Goal: Book appointment/travel/reservation

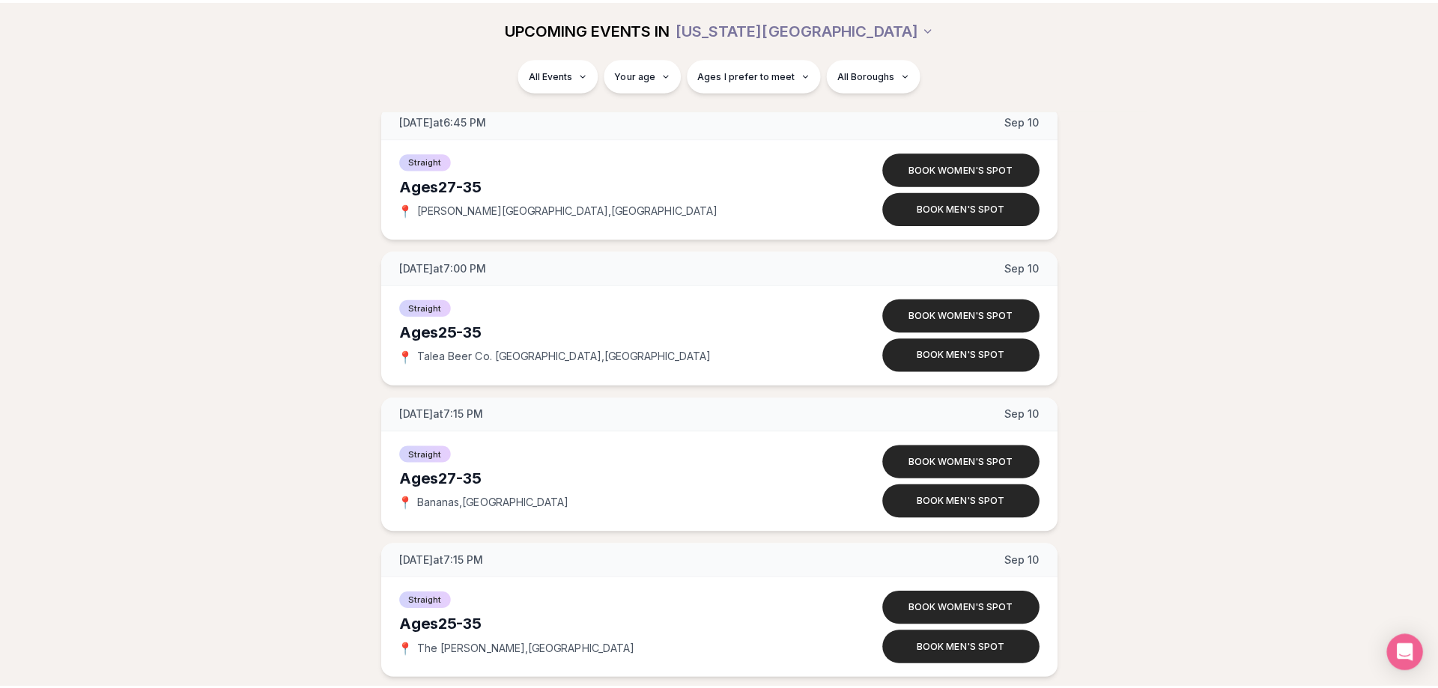
scroll to position [3780, 0]
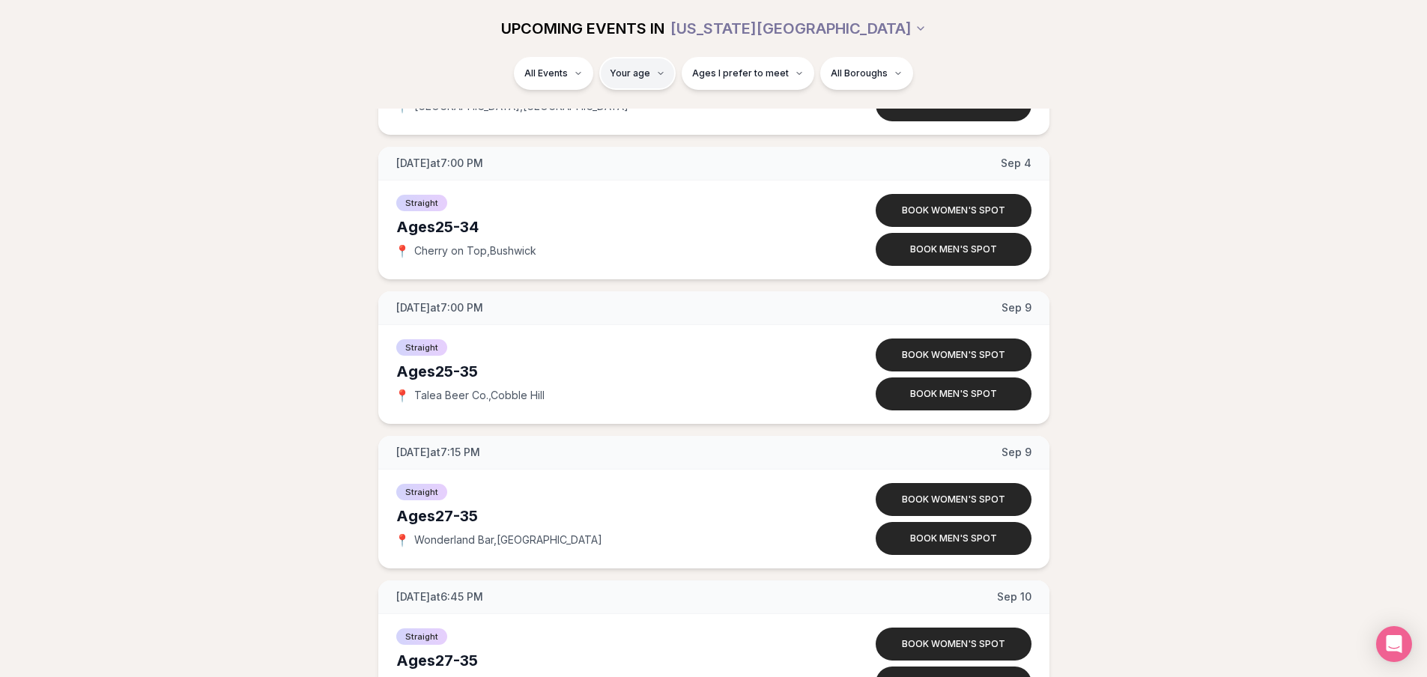
click at [643, 72] on html "Back to home luvvly LOW-PRESSURE SPEED DATING How it Works 💗 3,000 + monthly fi…" at bounding box center [713, 409] width 1427 height 8378
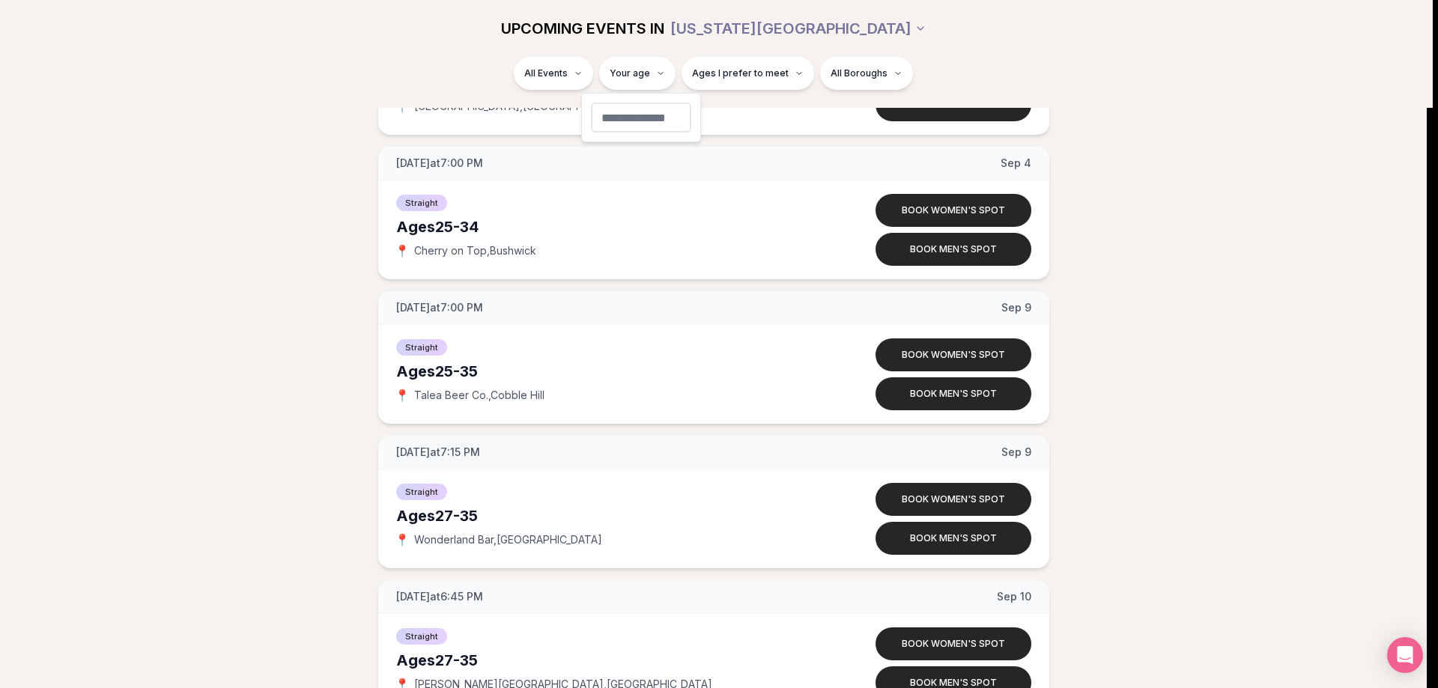
type input "**"
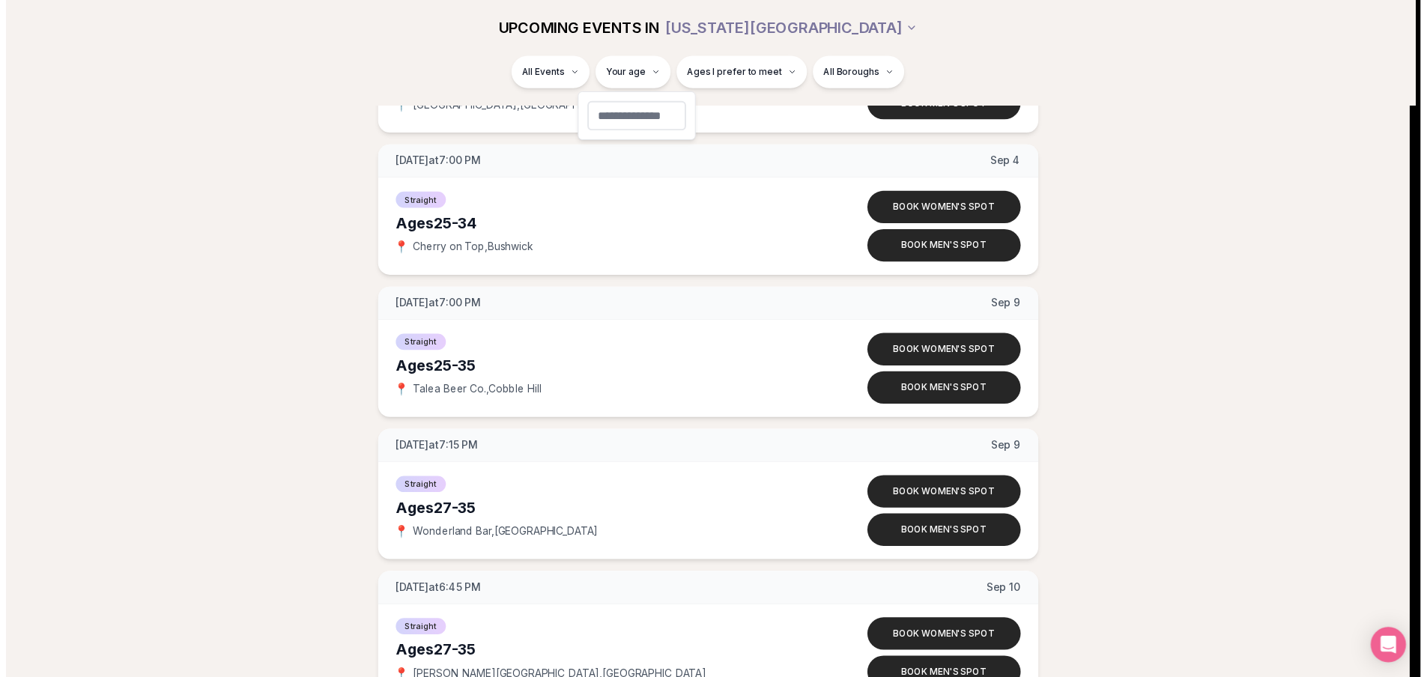
scroll to position [68, 0]
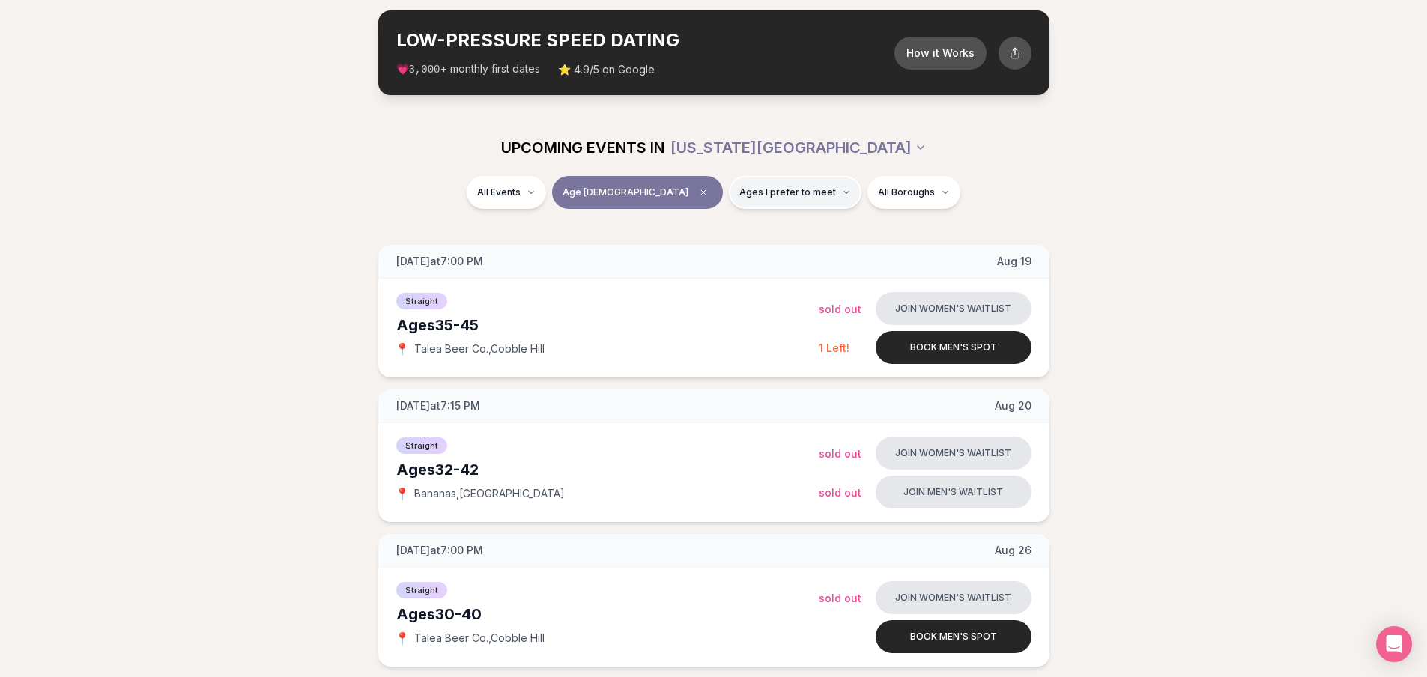
click at [795, 198] on button "Ages I prefer to meet" at bounding box center [795, 192] width 133 height 33
click at [690, 251] on button "Around my age" at bounding box center [689, 250] width 12 height 12
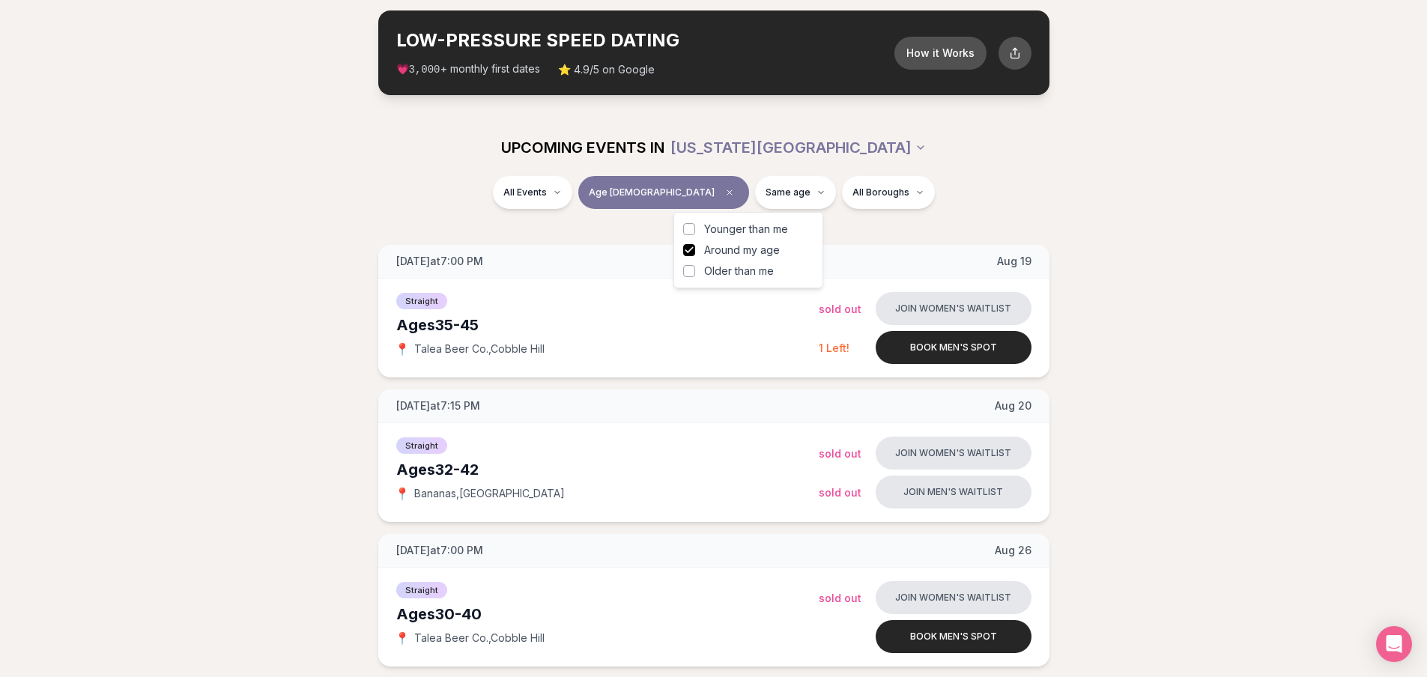
click at [1135, 204] on div "All Events Age 40 Same age All Boroughs" at bounding box center [713, 195] width 863 height 39
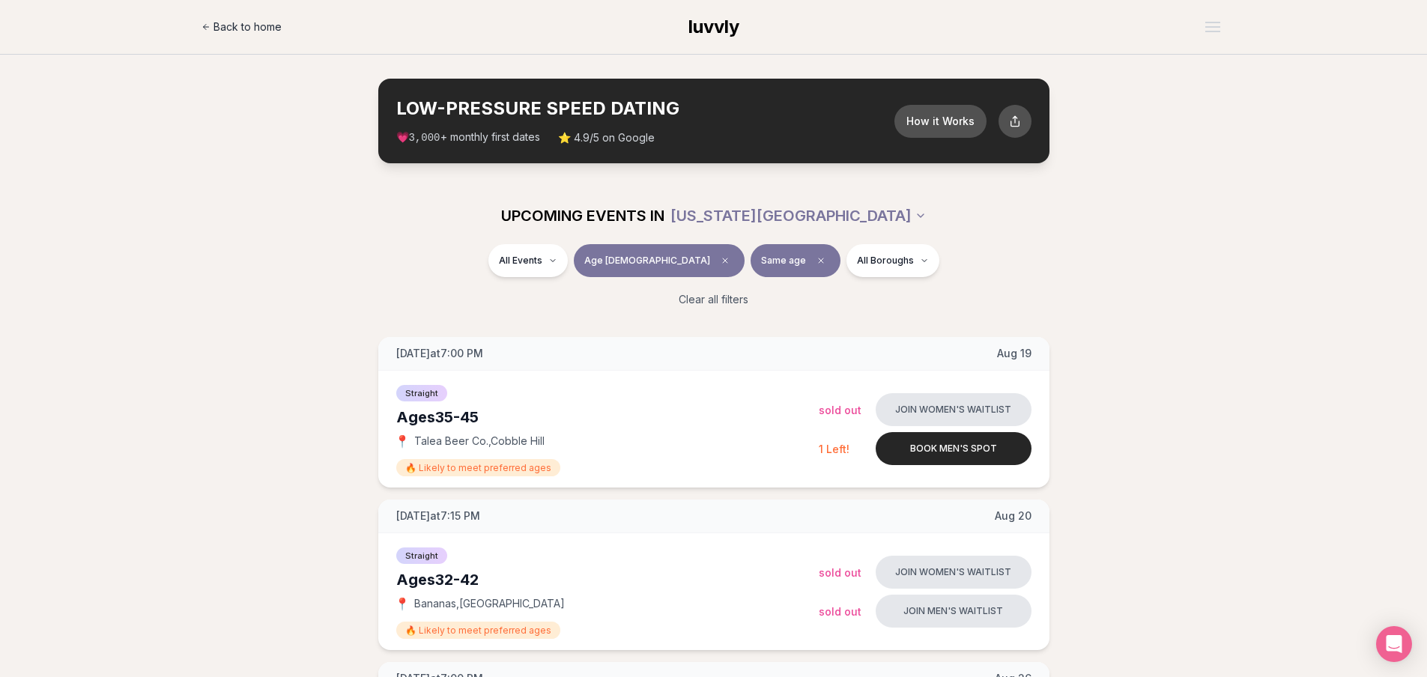
click at [259, 28] on span "Back to home" at bounding box center [247, 26] width 68 height 15
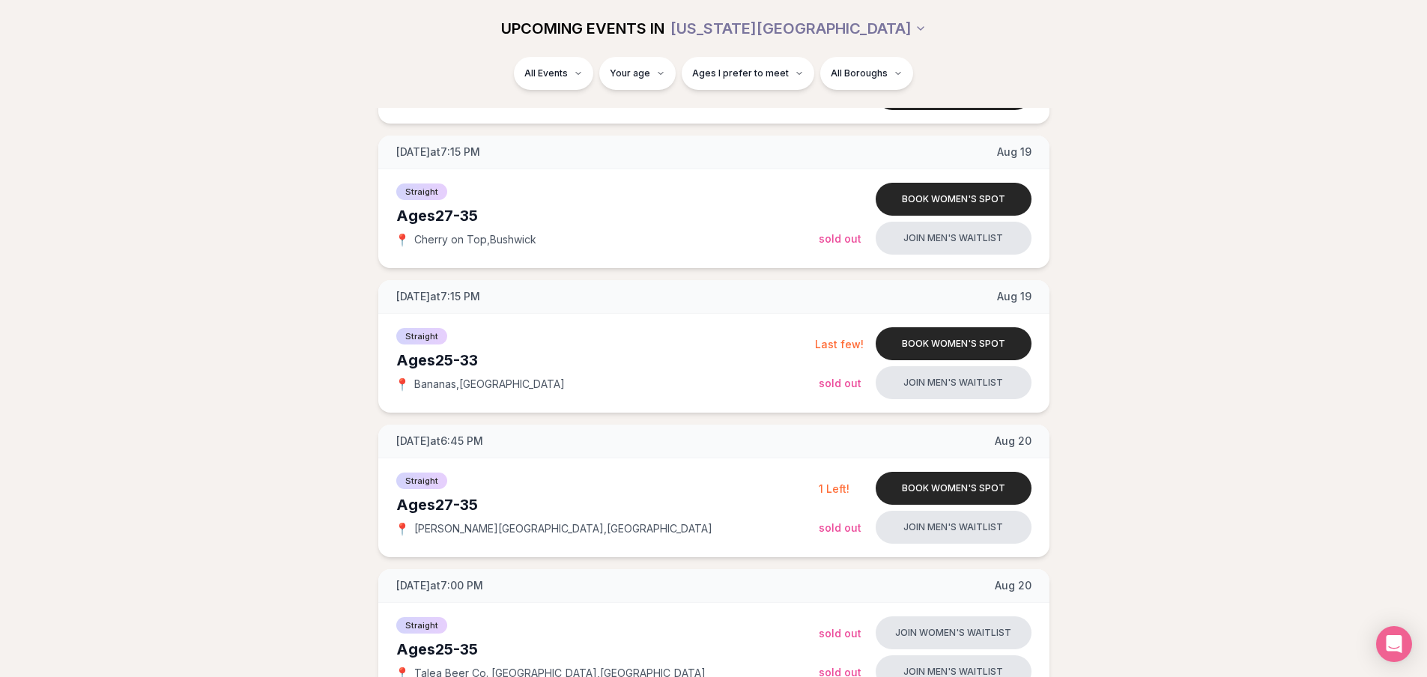
scroll to position [524, 0]
